Goal: Find specific page/section: Find specific page/section

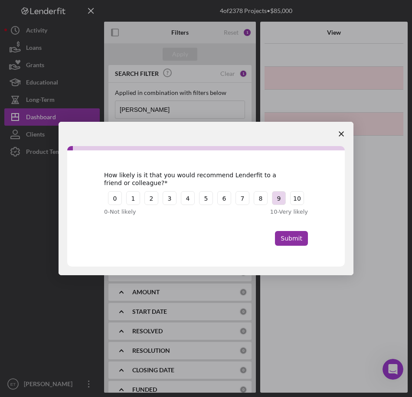
click at [284, 203] on button "9" at bounding box center [279, 198] width 14 height 14
click at [298, 243] on button "Submit" at bounding box center [291, 238] width 33 height 15
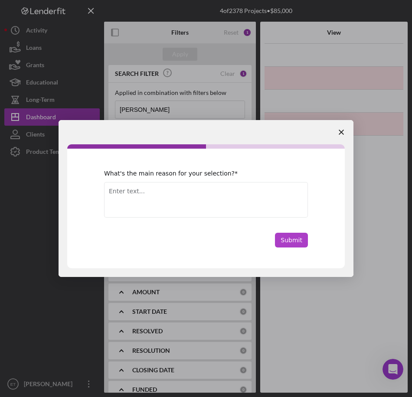
click at [302, 240] on button "Submit" at bounding box center [291, 240] width 33 height 15
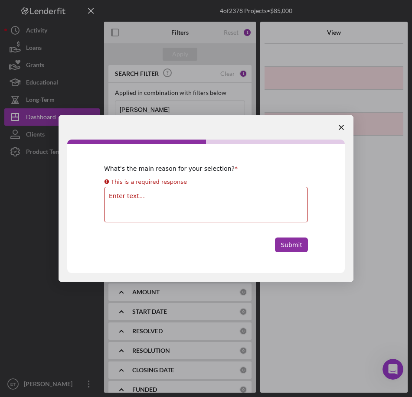
click at [218, 200] on textarea "Enter text..." at bounding box center [206, 205] width 204 height 36
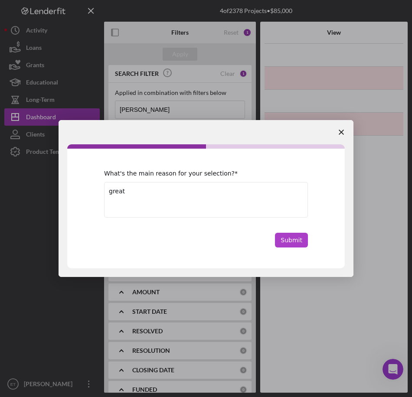
type textarea "great"
click at [296, 238] on button "Submit" at bounding box center [291, 240] width 33 height 15
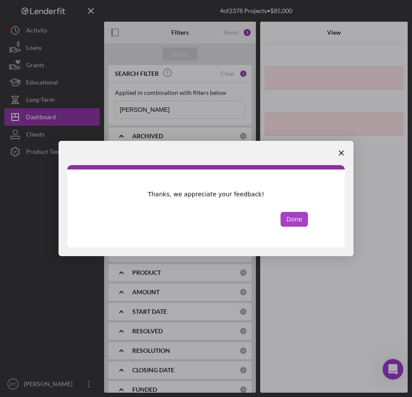
click at [291, 225] on button "Done" at bounding box center [294, 219] width 27 height 15
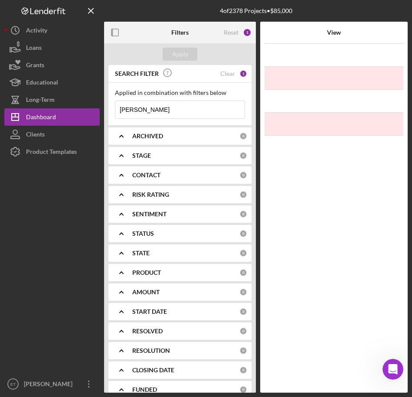
click at [169, 108] on input "mellissa parks" at bounding box center [179, 109] width 129 height 17
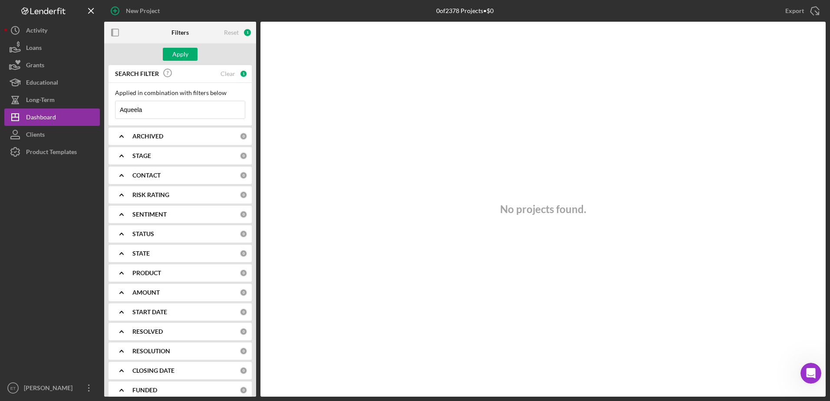
click at [146, 110] on input "Aqueela" at bounding box center [179, 109] width 129 height 17
type input "aquila"
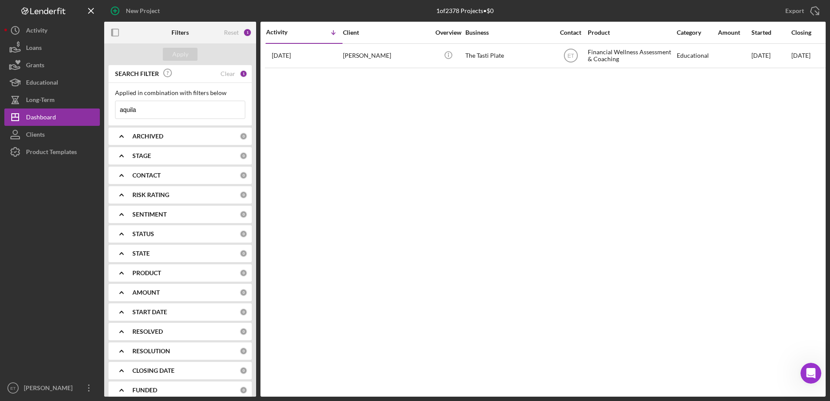
click at [144, 109] on input "aquila" at bounding box center [179, 109] width 129 height 17
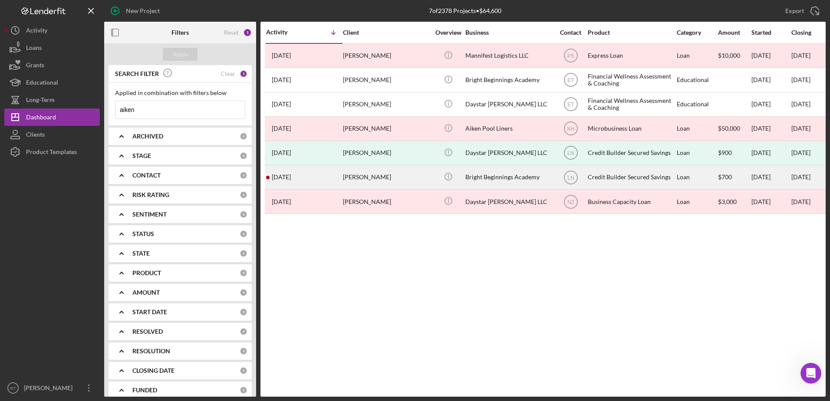
type input "aiken"
click at [291, 180] on time "[DATE]" at bounding box center [281, 177] width 19 height 7
click at [381, 176] on div "[PERSON_NAME]" at bounding box center [386, 177] width 87 height 23
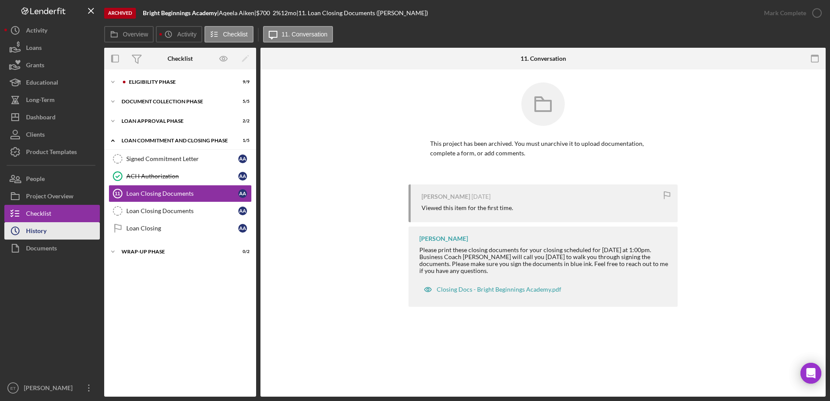
click at [53, 229] on button "Icon/History History" at bounding box center [51, 230] width 95 height 17
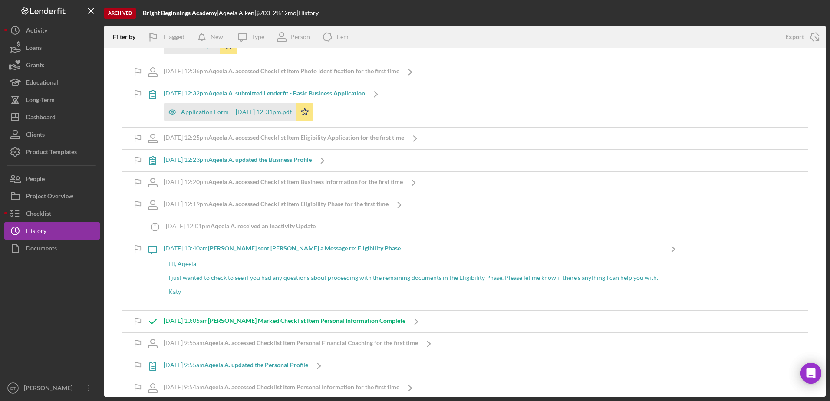
scroll to position [2089, 0]
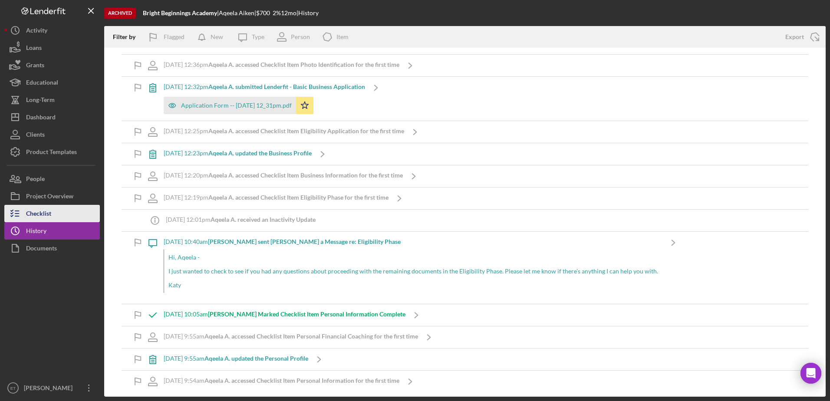
click at [41, 219] on div "Checklist" at bounding box center [38, 215] width 25 height 20
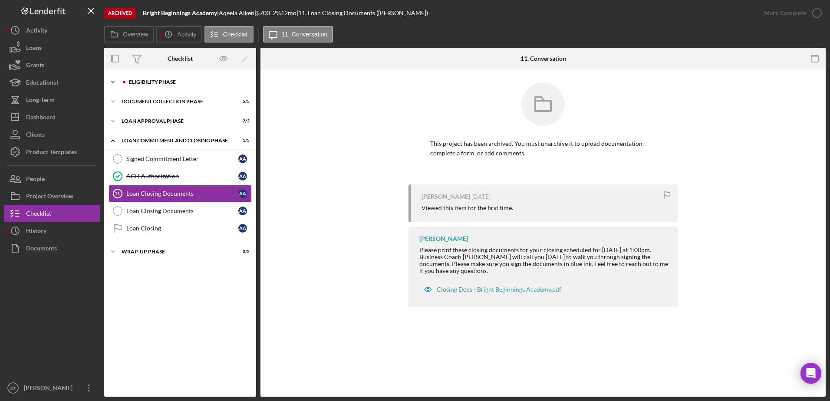
click at [172, 82] on div "Eligibility Phase" at bounding box center [187, 81] width 116 height 5
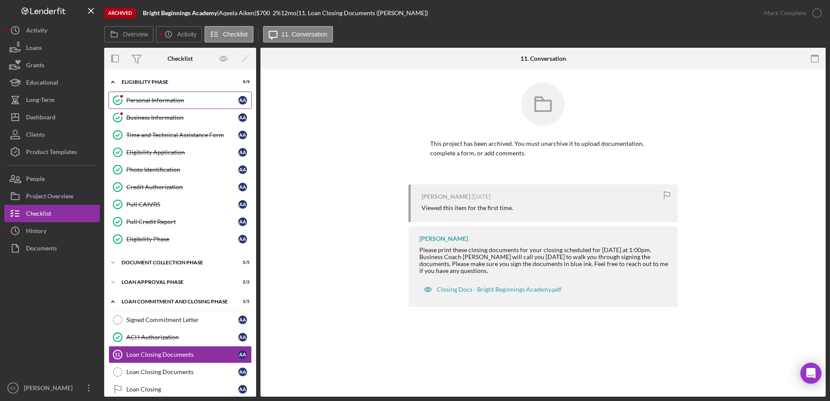
click at [170, 97] on div "Personal Information" at bounding box center [182, 100] width 112 height 7
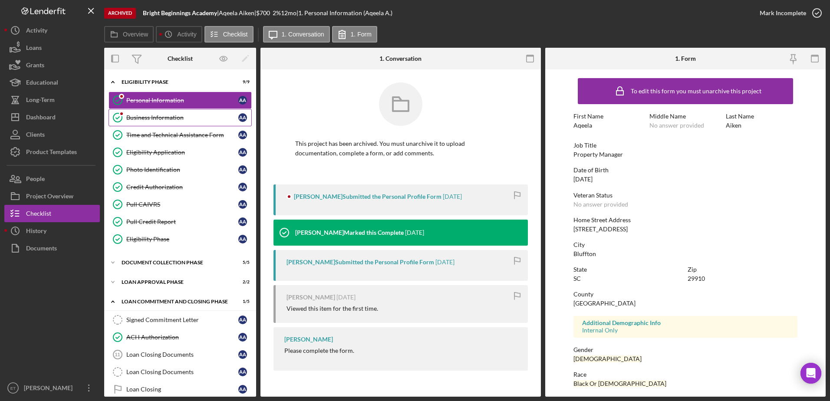
click at [165, 116] on div "Business Information" at bounding box center [182, 117] width 112 height 7
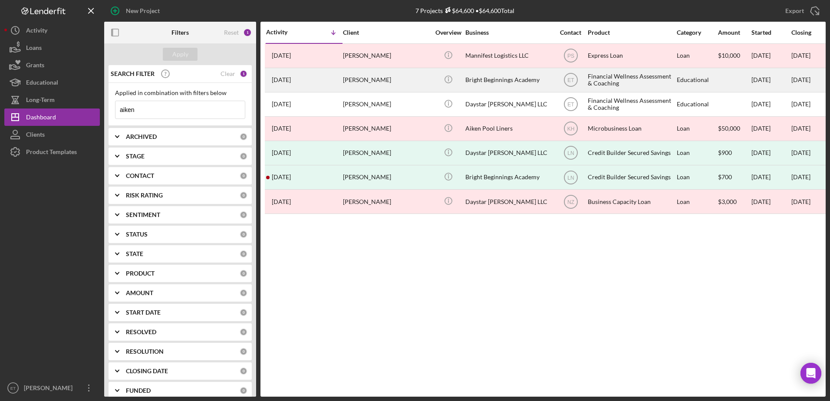
click at [408, 79] on div "[PERSON_NAME]" at bounding box center [386, 80] width 87 height 23
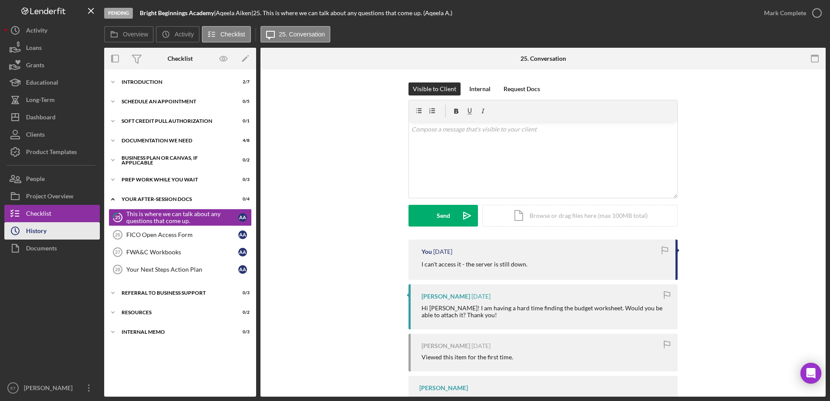
click at [39, 236] on div "History" at bounding box center [36, 232] width 20 height 20
